Goal: Information Seeking & Learning: Learn about a topic

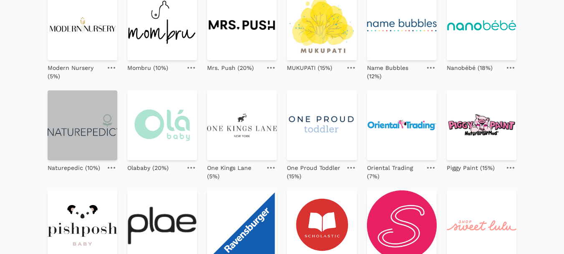
scroll to position [310, 0]
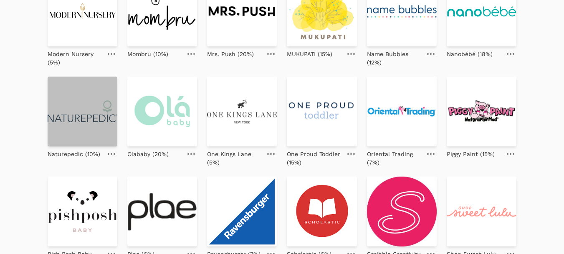
click at [71, 101] on img at bounding box center [83, 111] width 70 height 70
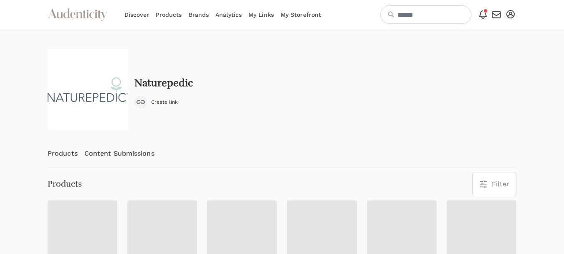
click at [123, 154] on link "Content Submissions" at bounding box center [119, 154] width 70 height 28
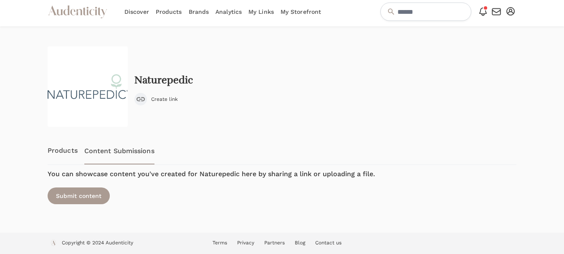
scroll to position [3, 0]
click at [56, 150] on link "Products" at bounding box center [63, 150] width 30 height 28
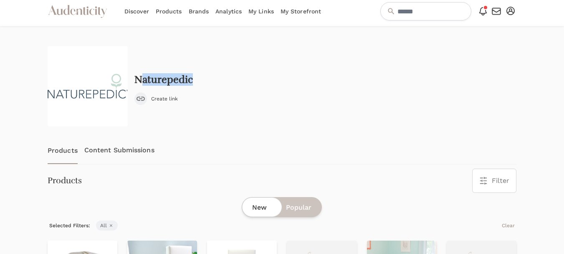
scroll to position [0, 0]
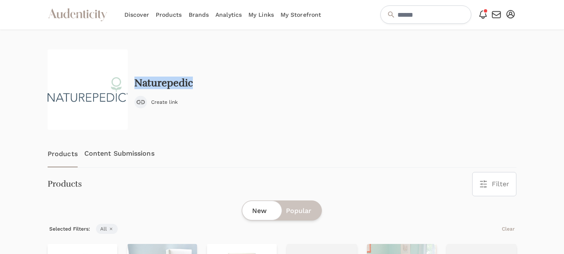
drag, startPoint x: 205, startPoint y: 78, endPoint x: 134, endPoint y: 77, distance: 70.6
click at [134, 77] on div "Naturepedic Create link" at bounding box center [282, 89] width 469 height 80
copy h2 "Naturepedic"
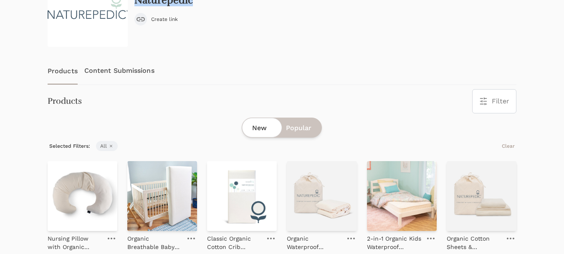
scroll to position [84, 0]
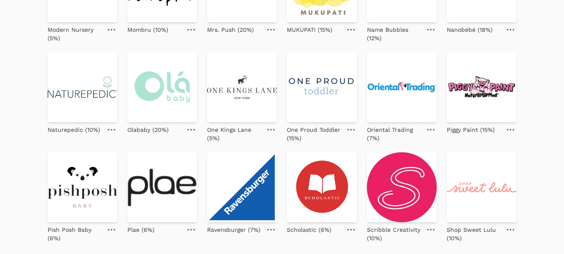
scroll to position [334, 0]
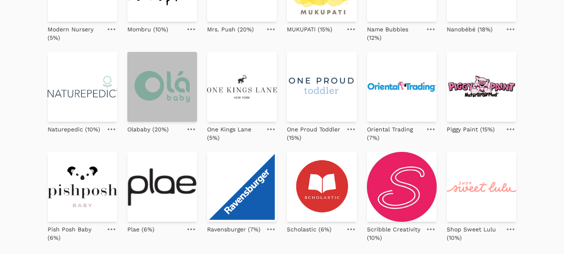
click at [165, 102] on img at bounding box center [162, 87] width 70 height 70
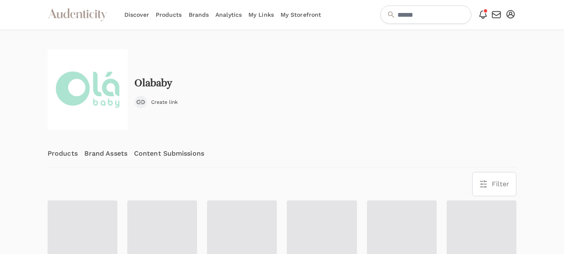
click at [155, 155] on link "Content Submissions" at bounding box center [169, 154] width 70 height 28
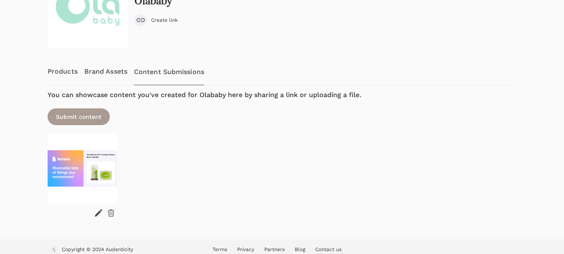
scroll to position [84, 0]
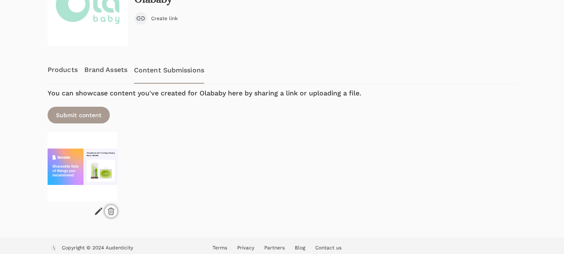
click at [110, 207] on icon at bounding box center [111, 211] width 8 height 8
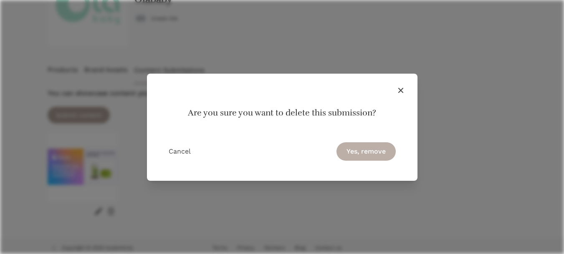
click at [378, 151] on button "Yes, remove" at bounding box center [366, 151] width 59 height 18
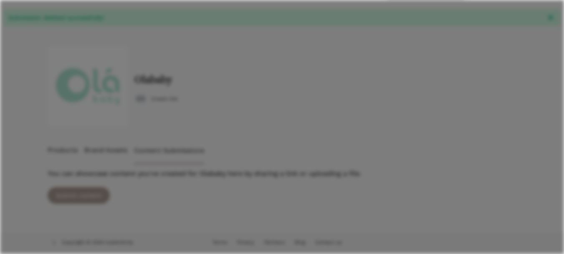
scroll to position [23, 0]
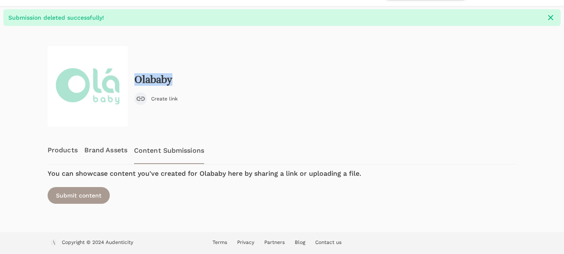
drag, startPoint x: 187, startPoint y: 77, endPoint x: 137, endPoint y: 79, distance: 49.3
click at [137, 79] on div "Olababy Create link" at bounding box center [282, 86] width 469 height 80
copy h2 "Olababy"
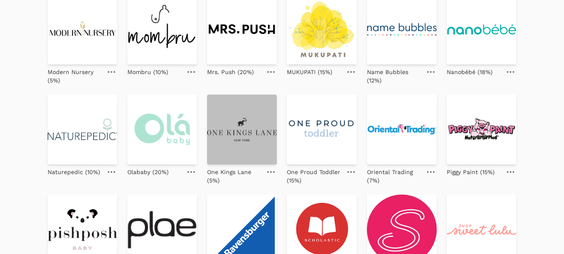
scroll to position [292, 0]
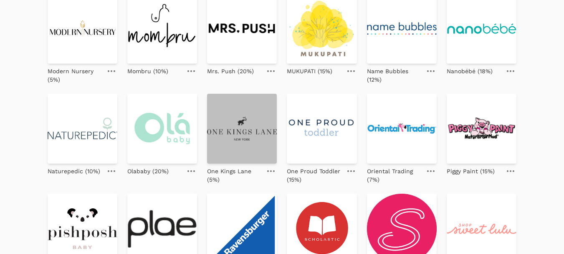
click at [250, 133] on img at bounding box center [242, 129] width 70 height 70
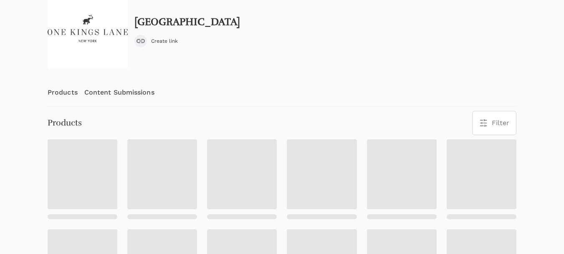
scroll to position [84, 0]
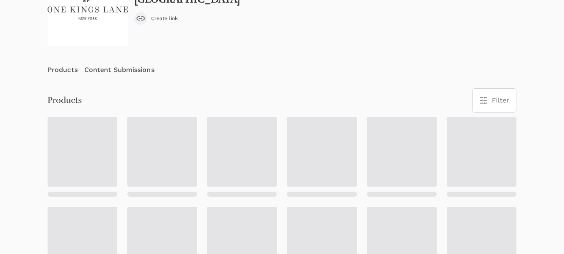
click at [114, 70] on link "Content Submissions" at bounding box center [119, 70] width 70 height 28
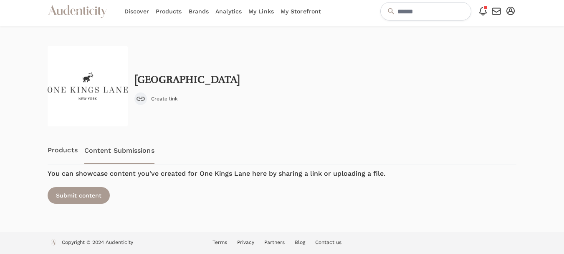
scroll to position [3, 0]
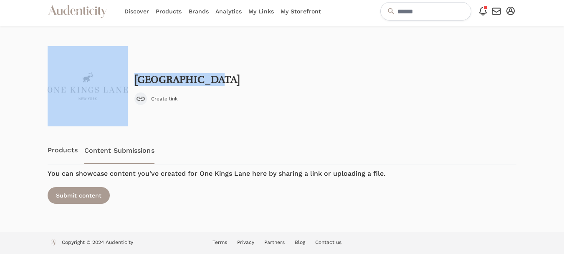
drag, startPoint x: 218, startPoint y: 79, endPoint x: 130, endPoint y: 84, distance: 88.3
click at [130, 84] on div "[GEOGRAPHIC_DATA] Create link" at bounding box center [282, 86] width 469 height 80
copy div "[GEOGRAPHIC_DATA]"
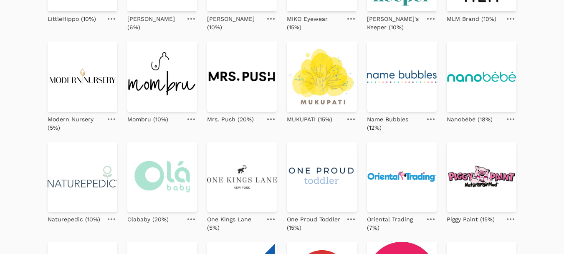
scroll to position [292, 0]
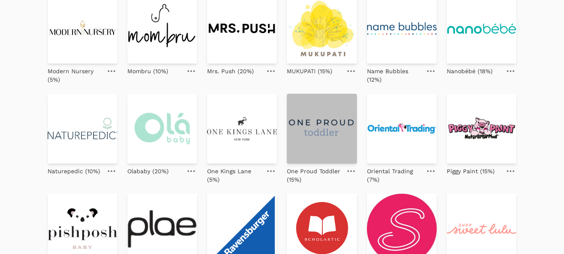
click at [318, 135] on img at bounding box center [322, 129] width 70 height 70
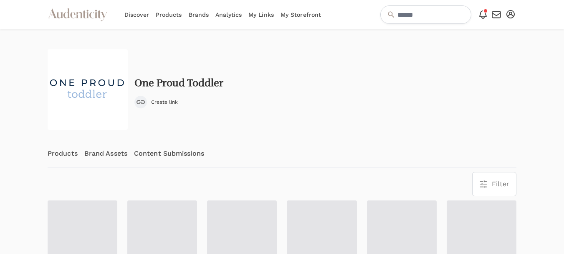
click at [160, 152] on link "Content Submissions" at bounding box center [169, 154] width 70 height 28
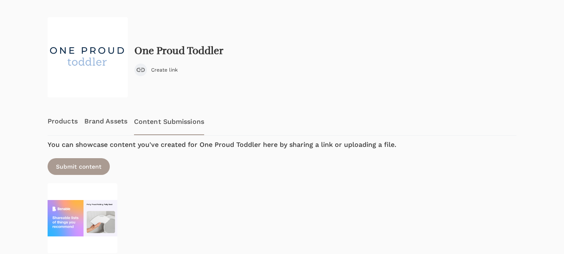
scroll to position [84, 0]
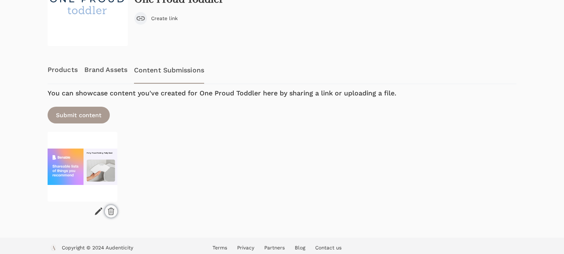
click at [109, 209] on icon at bounding box center [111, 211] width 8 height 8
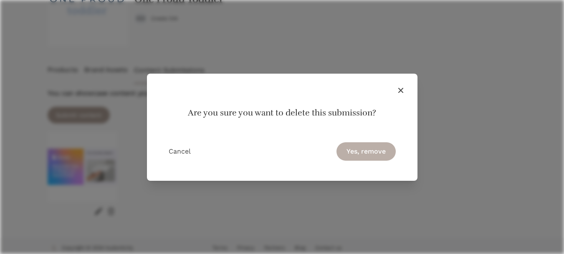
click at [360, 150] on button "Yes, remove" at bounding box center [366, 151] width 59 height 18
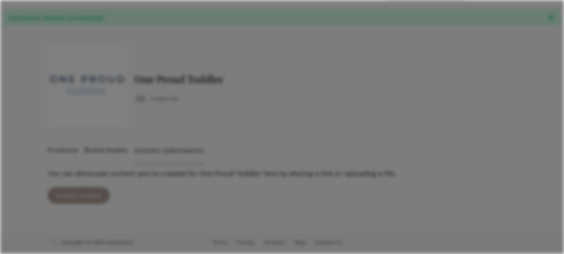
scroll to position [23, 0]
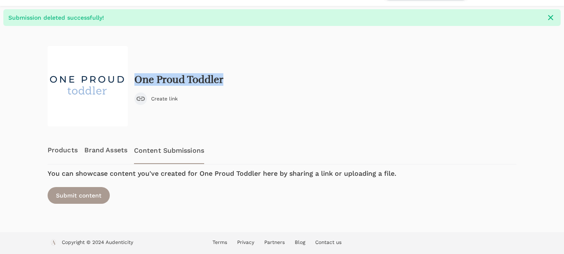
drag, startPoint x: 230, startPoint y: 81, endPoint x: 133, endPoint y: 80, distance: 96.9
click at [133, 80] on div "One Proud Toddler Create link" at bounding box center [282, 86] width 469 height 80
click at [135, 79] on h2 "One Proud Toddler" at bounding box center [179, 80] width 89 height 12
click at [233, 85] on div "One Proud Toddler Create link" at bounding box center [282, 86] width 469 height 80
drag, startPoint x: 228, startPoint y: 81, endPoint x: 134, endPoint y: 79, distance: 94.9
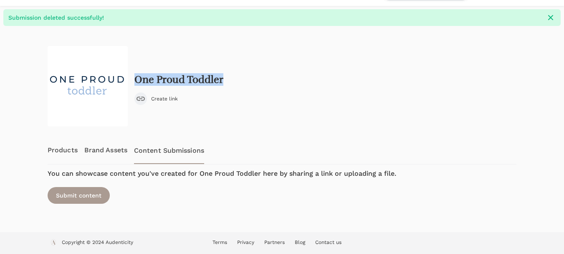
click at [134, 79] on div "One Proud Toddler Create link" at bounding box center [282, 86] width 469 height 80
copy h2 "One Proud Toddler"
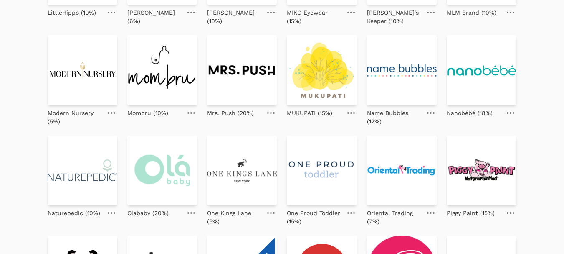
scroll to position [292, 0]
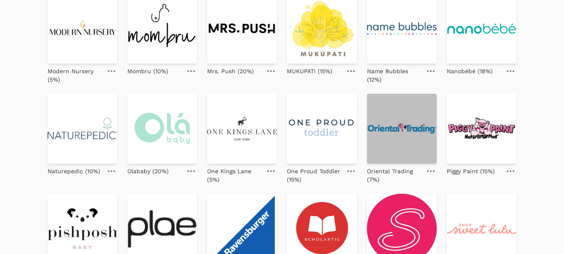
click at [414, 142] on img at bounding box center [402, 129] width 70 height 70
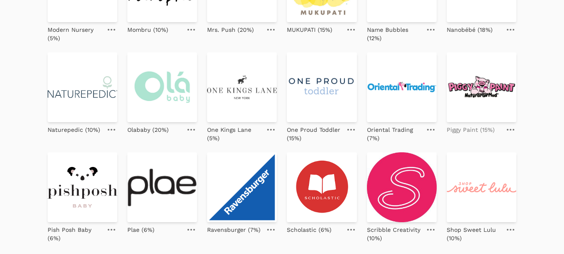
scroll to position [334, 0]
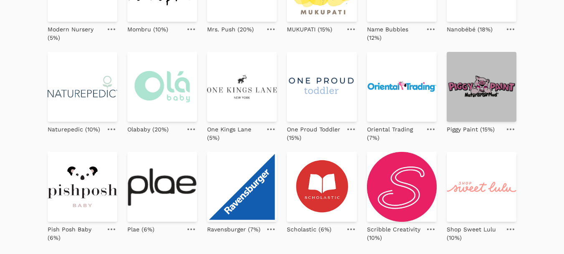
click at [471, 98] on img at bounding box center [482, 87] width 70 height 70
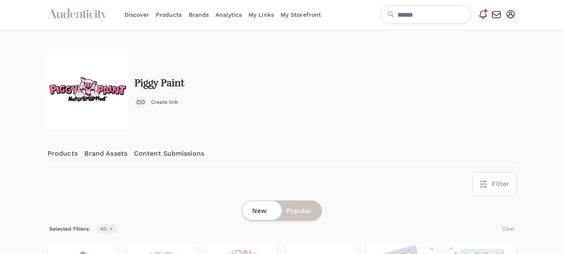
click at [150, 150] on link "Content Submissions" at bounding box center [169, 154] width 70 height 28
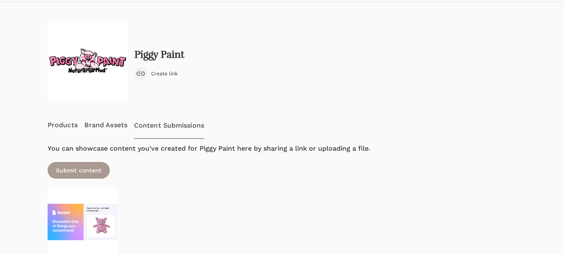
scroll to position [89, 0]
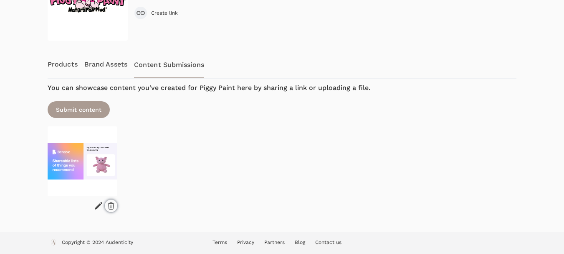
click at [110, 207] on icon at bounding box center [111, 205] width 8 height 8
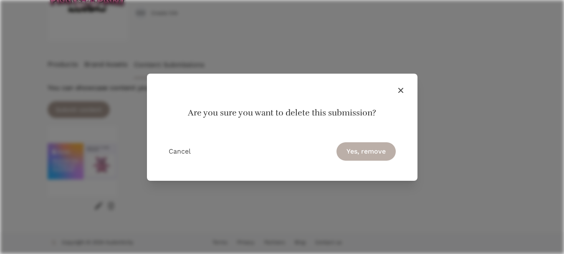
click at [382, 147] on button "Yes, remove" at bounding box center [366, 151] width 59 height 18
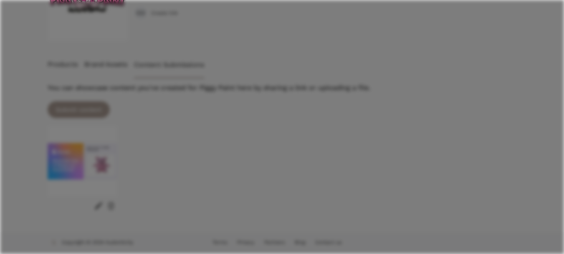
scroll to position [23, 0]
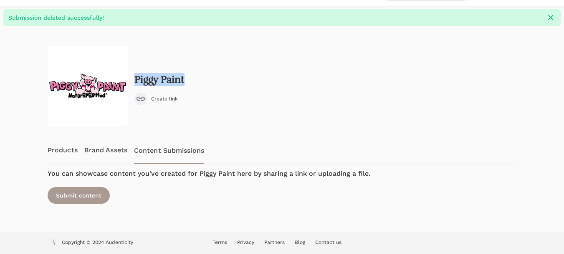
drag, startPoint x: 190, startPoint y: 80, endPoint x: 136, endPoint y: 82, distance: 54.3
click at [136, 82] on div "Piggy Paint Create link" at bounding box center [282, 86] width 469 height 80
copy h2 "Piggy Paint"
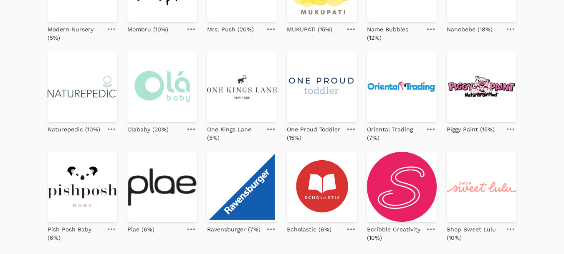
scroll to position [393, 0]
